Goal: Transaction & Acquisition: Book appointment/travel/reservation

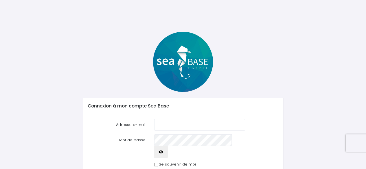
click at [208, 122] on input "Adresse e-mail" at bounding box center [199, 125] width 91 height 12
type input "[EMAIL_ADDRESS][DOMAIN_NAME]"
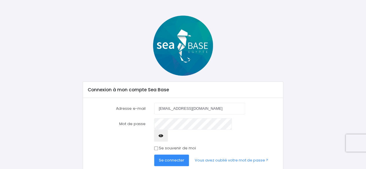
scroll to position [26, 0]
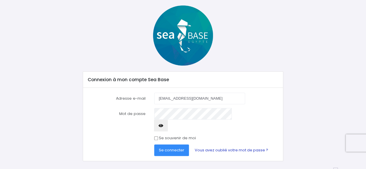
click at [243, 145] on link "Vous avez oublié votre mot de passe ?" at bounding box center [231, 151] width 83 height 12
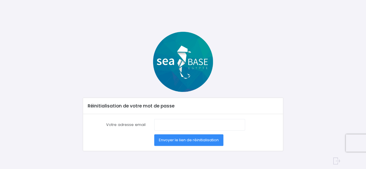
click at [153, 119] on div at bounding box center [199, 125] width 99 height 12
click at [162, 126] on input "Votre adresse email" at bounding box center [199, 125] width 91 height 12
type input "laguytoune@hotmail.com"
click at [203, 139] on span "Envoyer le lien de réinitialisation" at bounding box center [189, 139] width 60 height 5
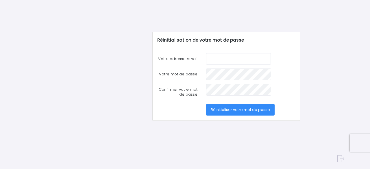
click at [231, 62] on input "Votre adresse email" at bounding box center [238, 59] width 65 height 12
type input "[EMAIL_ADDRESS][DOMAIN_NAME]"
click at [252, 108] on span "Réinitialiser votre mot de passe" at bounding box center [240, 109] width 59 height 5
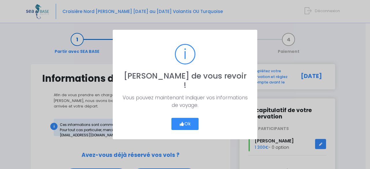
click at [189, 120] on button "Ok" at bounding box center [184, 124] width 27 height 12
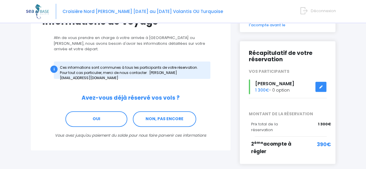
scroll to position [58, 0]
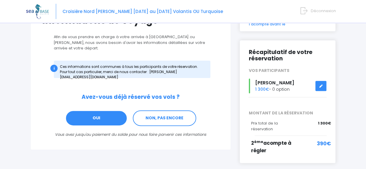
click at [112, 114] on link "OUI" at bounding box center [96, 118] width 62 height 16
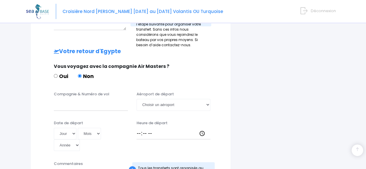
scroll to position [382, 0]
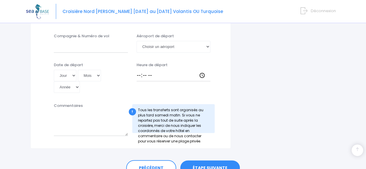
click at [213, 160] on link "ÉTAPE SUIVANTE" at bounding box center [210, 167] width 60 height 15
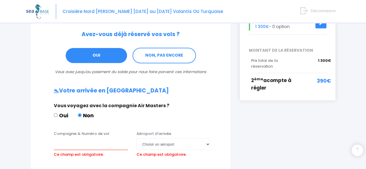
scroll to position [97, 0]
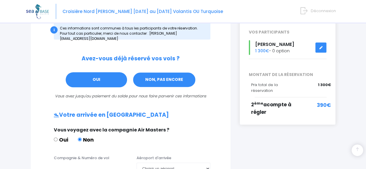
click at [178, 73] on link "NON, PAS ENCORE" at bounding box center [163, 80] width 63 height 16
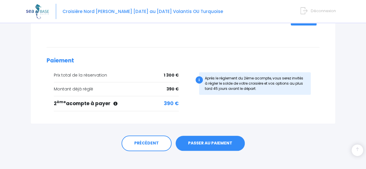
scroll to position [134, 0]
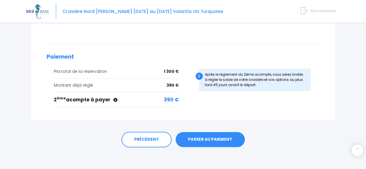
click at [207, 137] on link "PASSER AU PAIEMENT" at bounding box center [209, 139] width 69 height 15
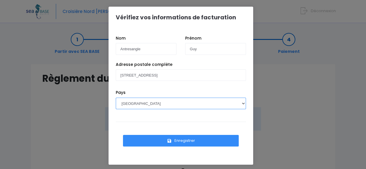
click at [164, 103] on select "AFGHANISTAN AFRIQUE DU SUD ÅLAND, ÎLES ALBANIE ALGÉRIE ALLEMAGNE ANDORRE ANGOLA…" at bounding box center [181, 104] width 130 height 12
click at [116, 98] on select "AFGHANISTAN AFRIQUE DU SUD ÅLAND, ÎLES ALBANIE ALGÉRIE ALLEMAGNE ANDORRE ANGOLA…" at bounding box center [181, 104] width 130 height 12
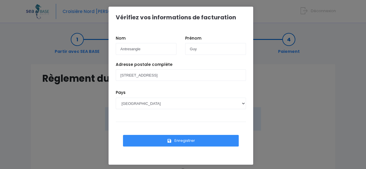
click at [164, 140] on button "Enregistrer" at bounding box center [181, 141] width 116 height 12
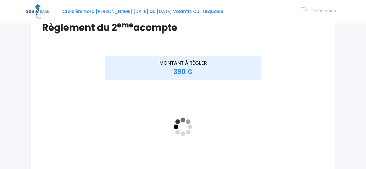
scroll to position [52, 0]
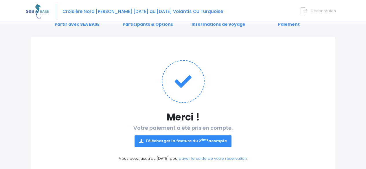
scroll to position [36, 0]
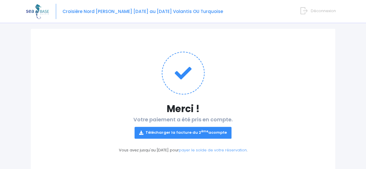
click at [176, 137] on link "Télécharger la facture du 2 ème acompte" at bounding box center [182, 133] width 97 height 12
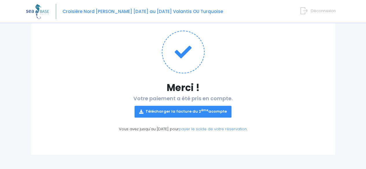
scroll to position [0, 0]
